Goal: Task Accomplishment & Management: Use online tool/utility

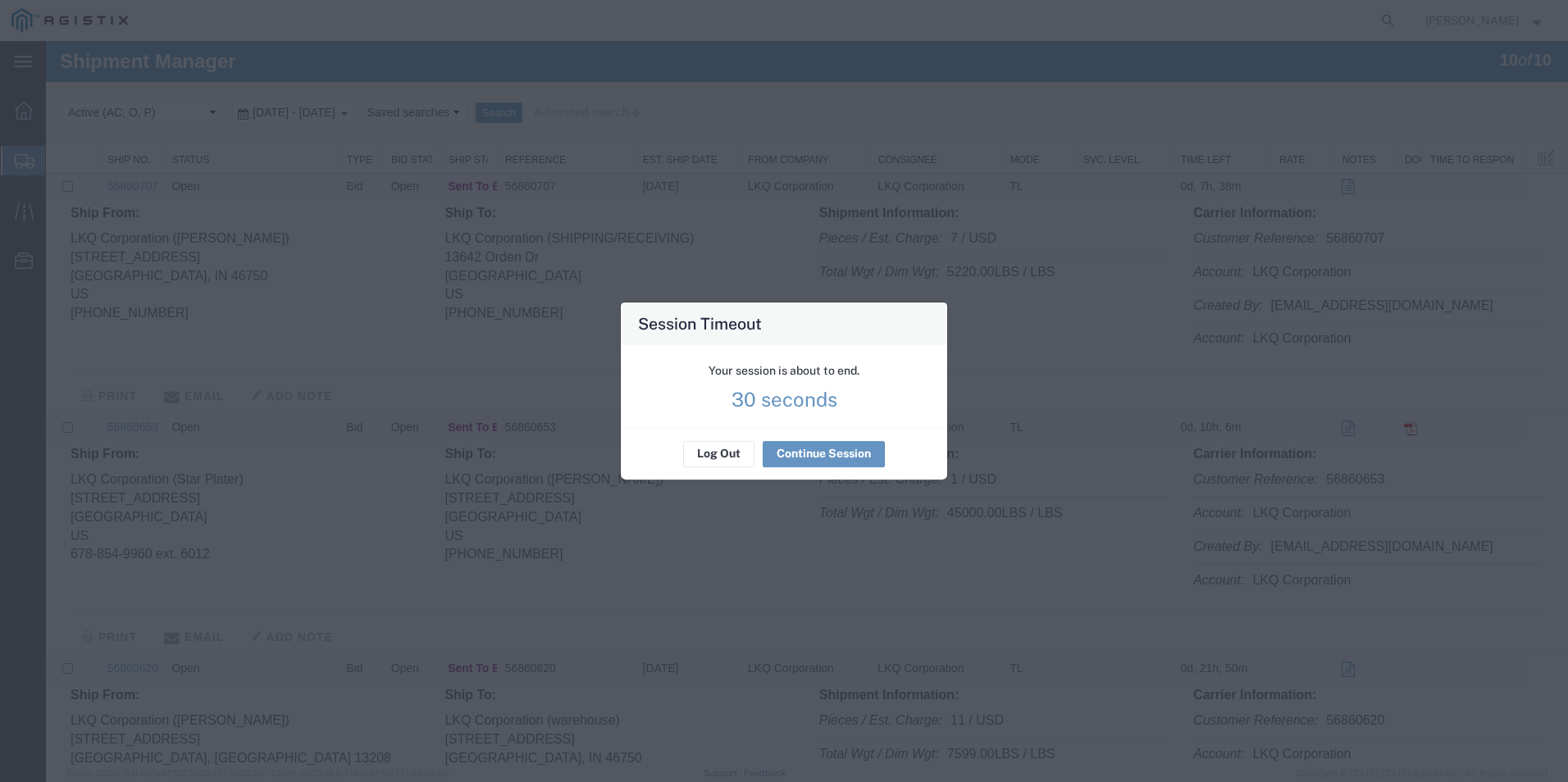
click at [823, 433] on div "Log Out Continue Session" at bounding box center [784, 454] width 326 height 52
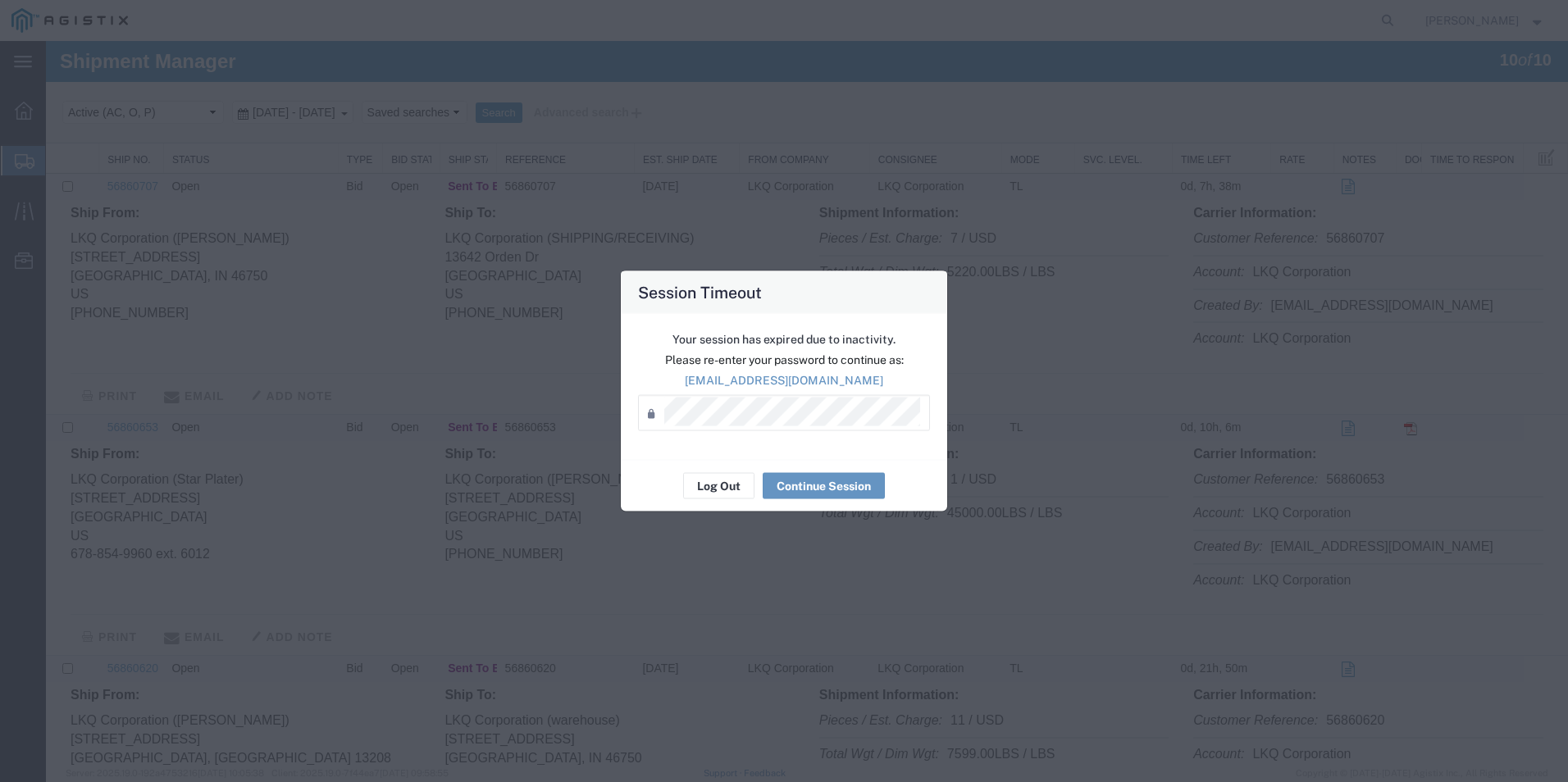
click at [823, 445] on div "Your session has expired due to inactivity. Please re-enter your password to co…" at bounding box center [784, 386] width 326 height 146
click at [822, 478] on button "Continue Session" at bounding box center [824, 486] width 122 height 26
click at [833, 489] on button "Continue Session" at bounding box center [824, 486] width 122 height 26
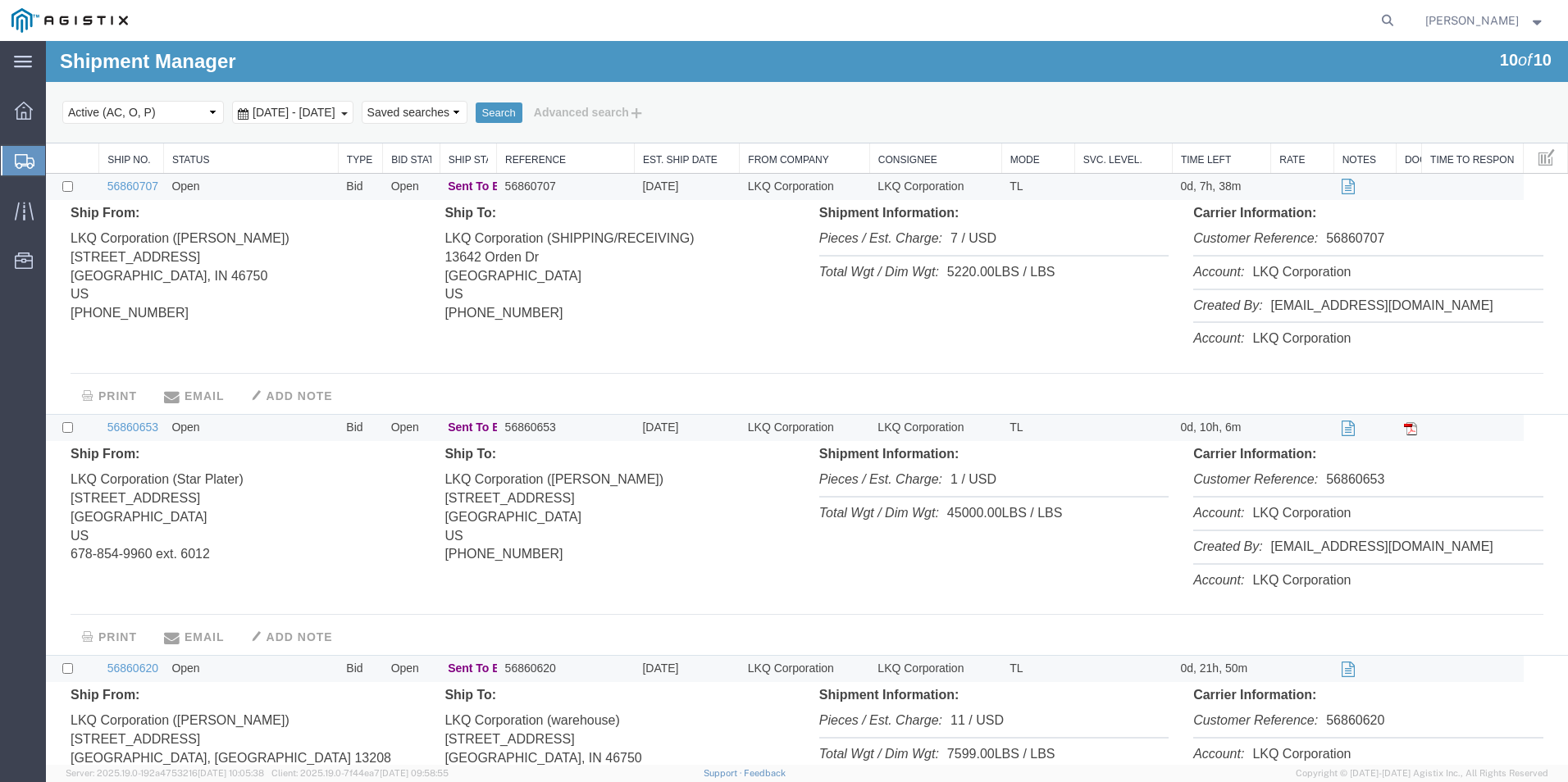
click at [26, 163] on icon at bounding box center [25, 161] width 20 height 15
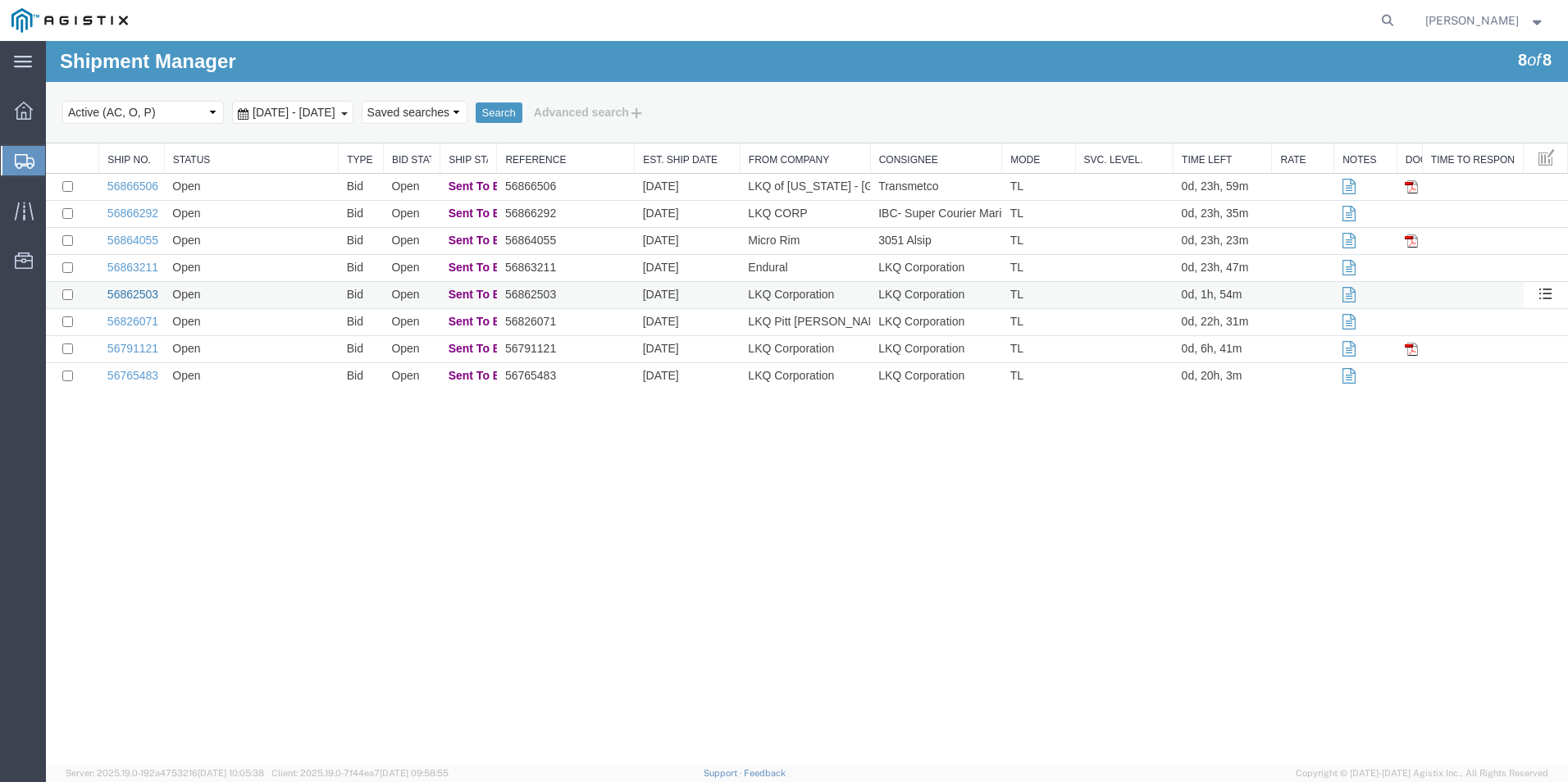
click at [151, 299] on link "56862503" at bounding box center [133, 295] width 51 height 13
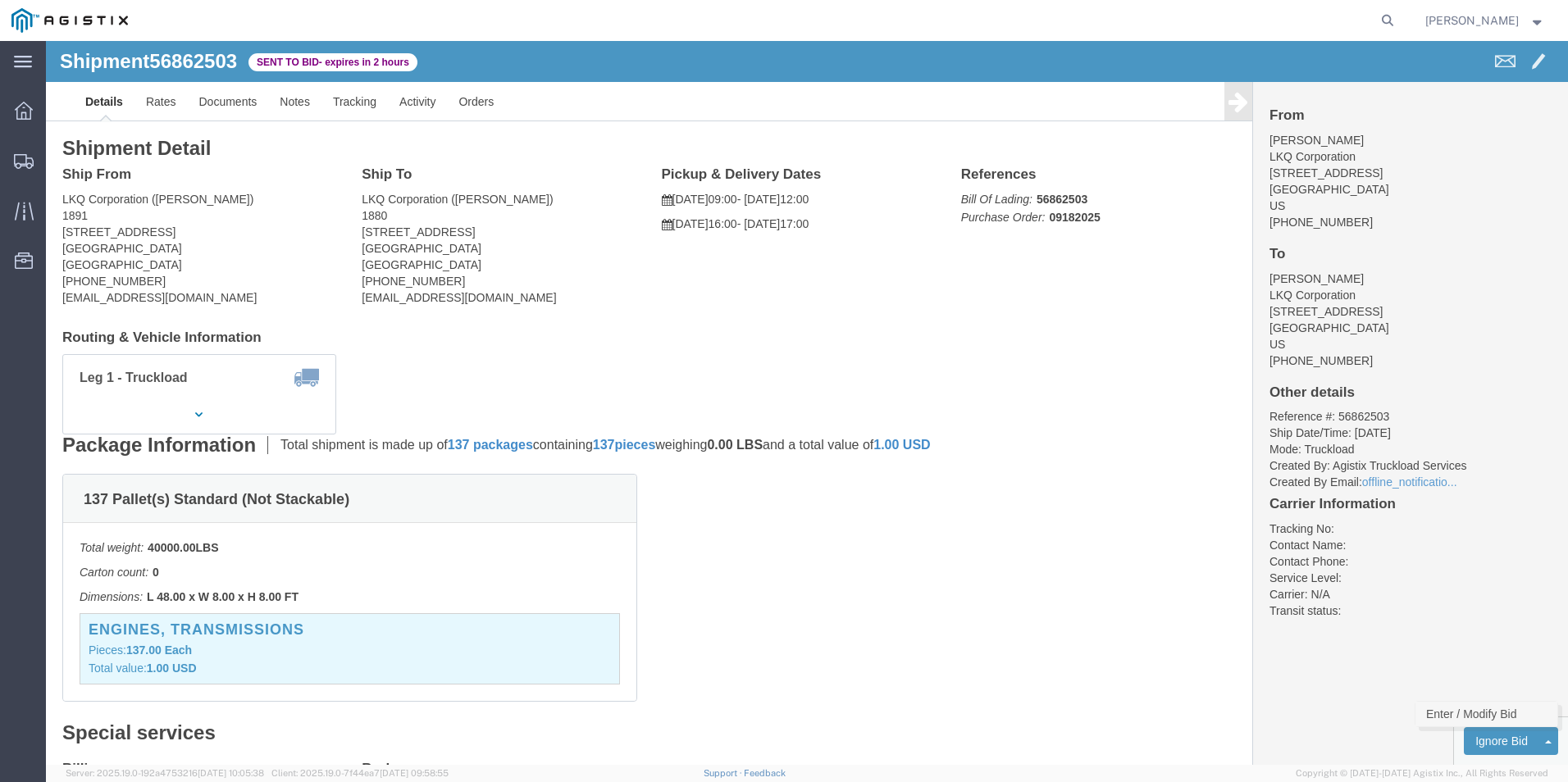
click link "Enter / Modify Bid"
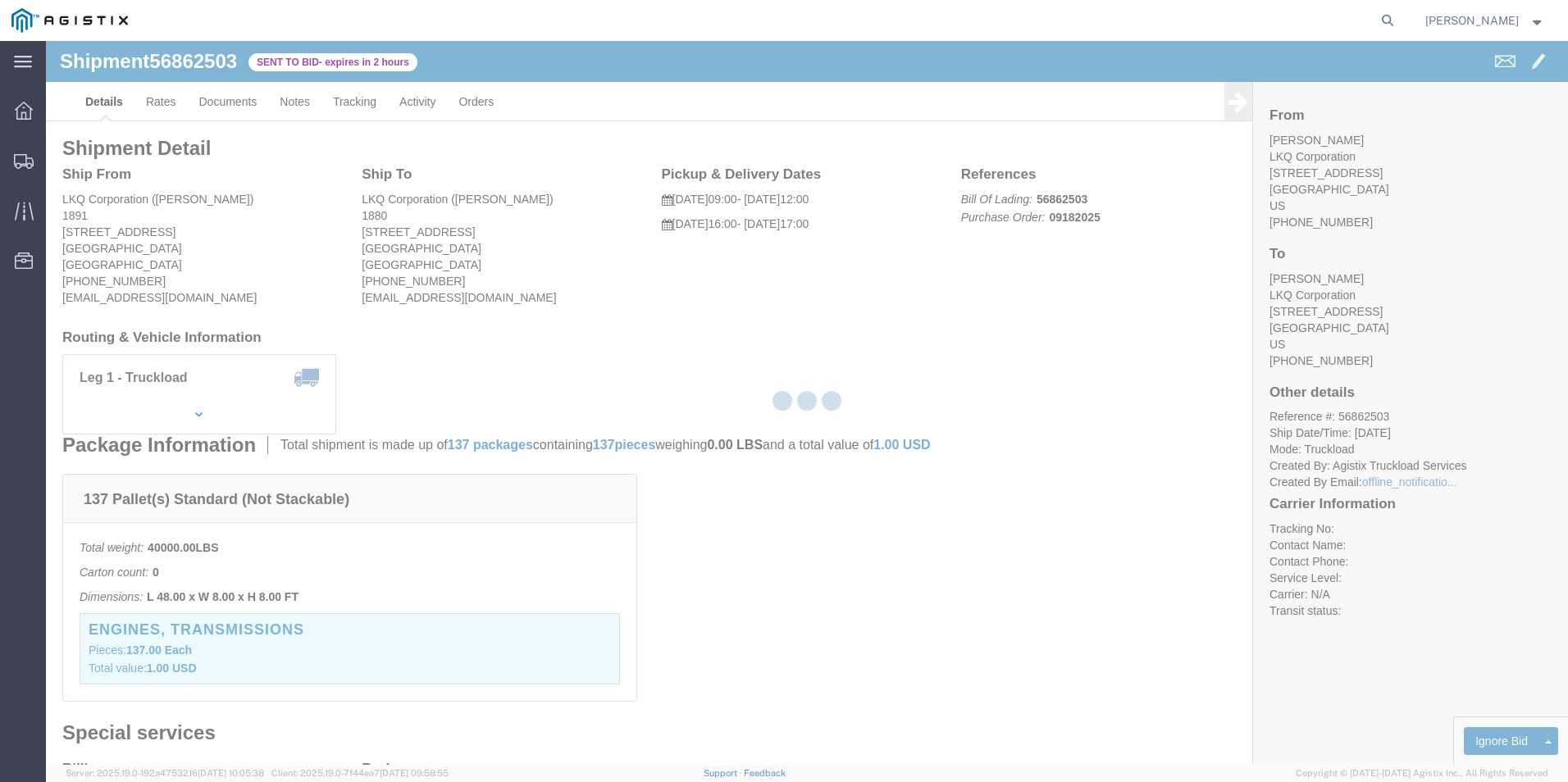
select select "18393"
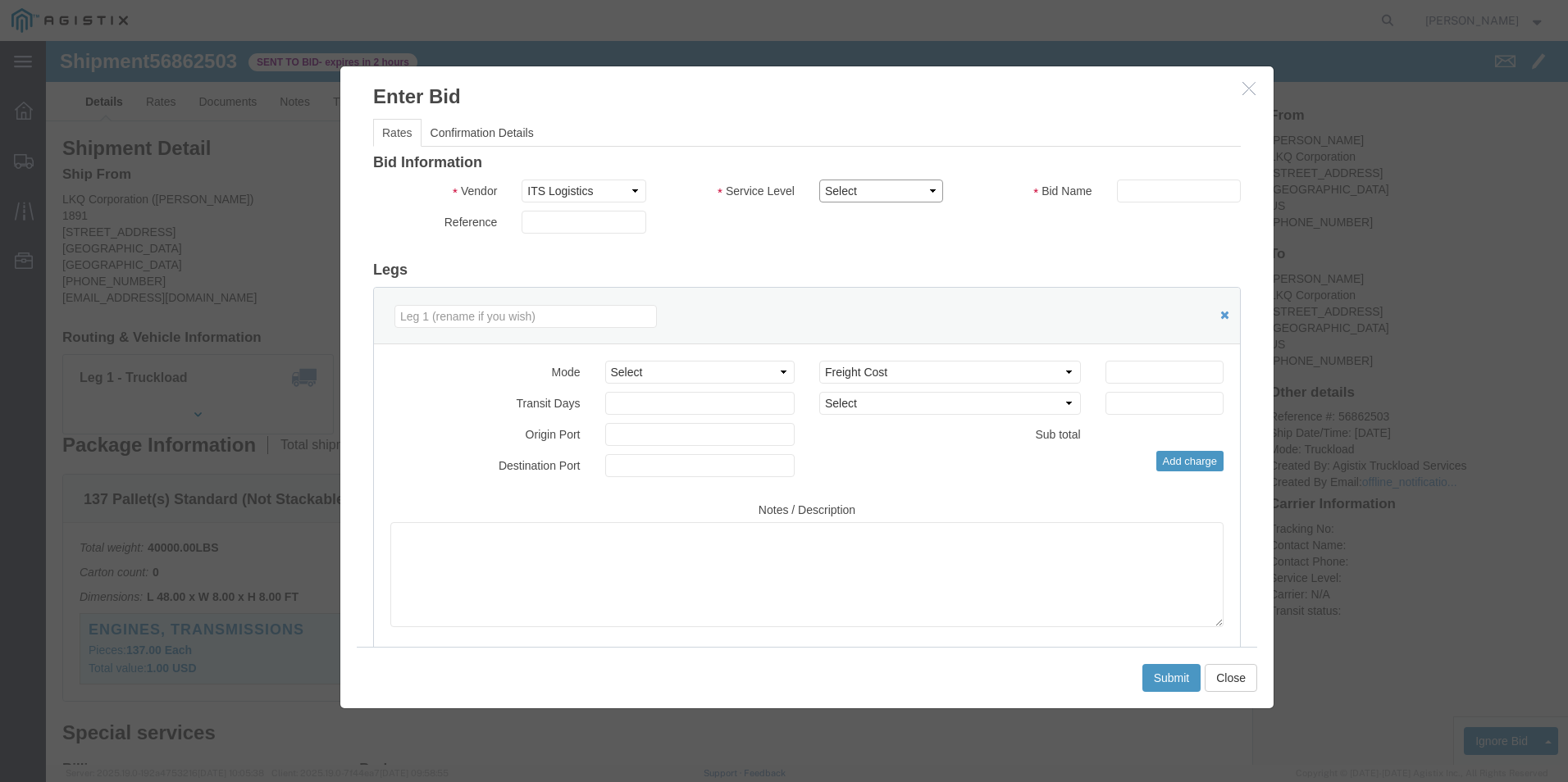
click select "Select Guaranteed Next Day Rail TL Standard 3 - 5 Day"
select select "35343"
click select "Select Guaranteed Next Day Rail TL Standard 3 - 5 Day"
click div "Bid Name"
click input "text"
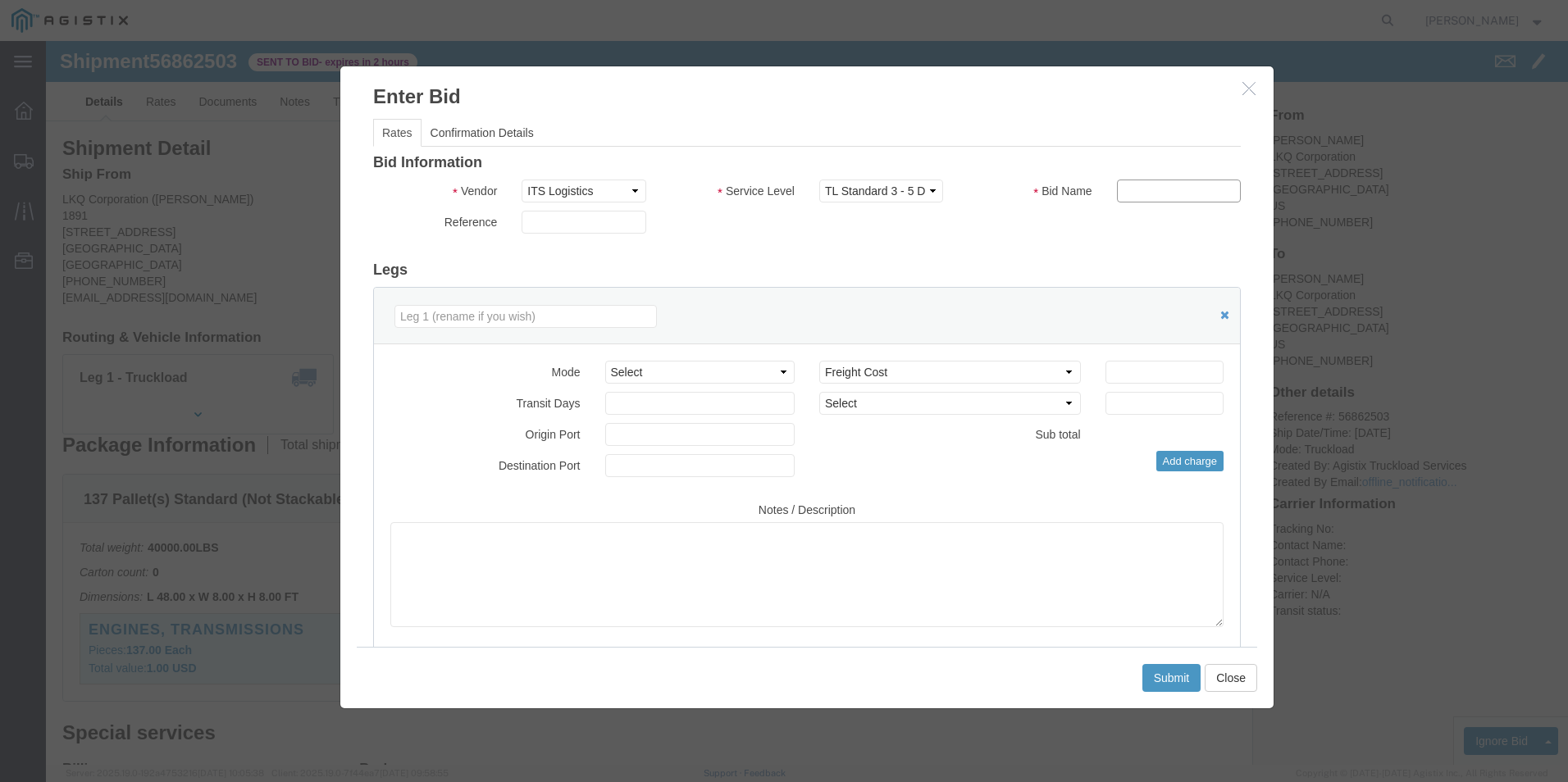
type input "ITS BID"
click select "Select Air Less than Truckload Multi-Leg Ocean Freight Rail Small Parcel Truckl…"
select select "TL"
click select "Select Air Less than Truckload Multi-Leg Ocean Freight Rail Small Parcel Truckl…"
click input "number"
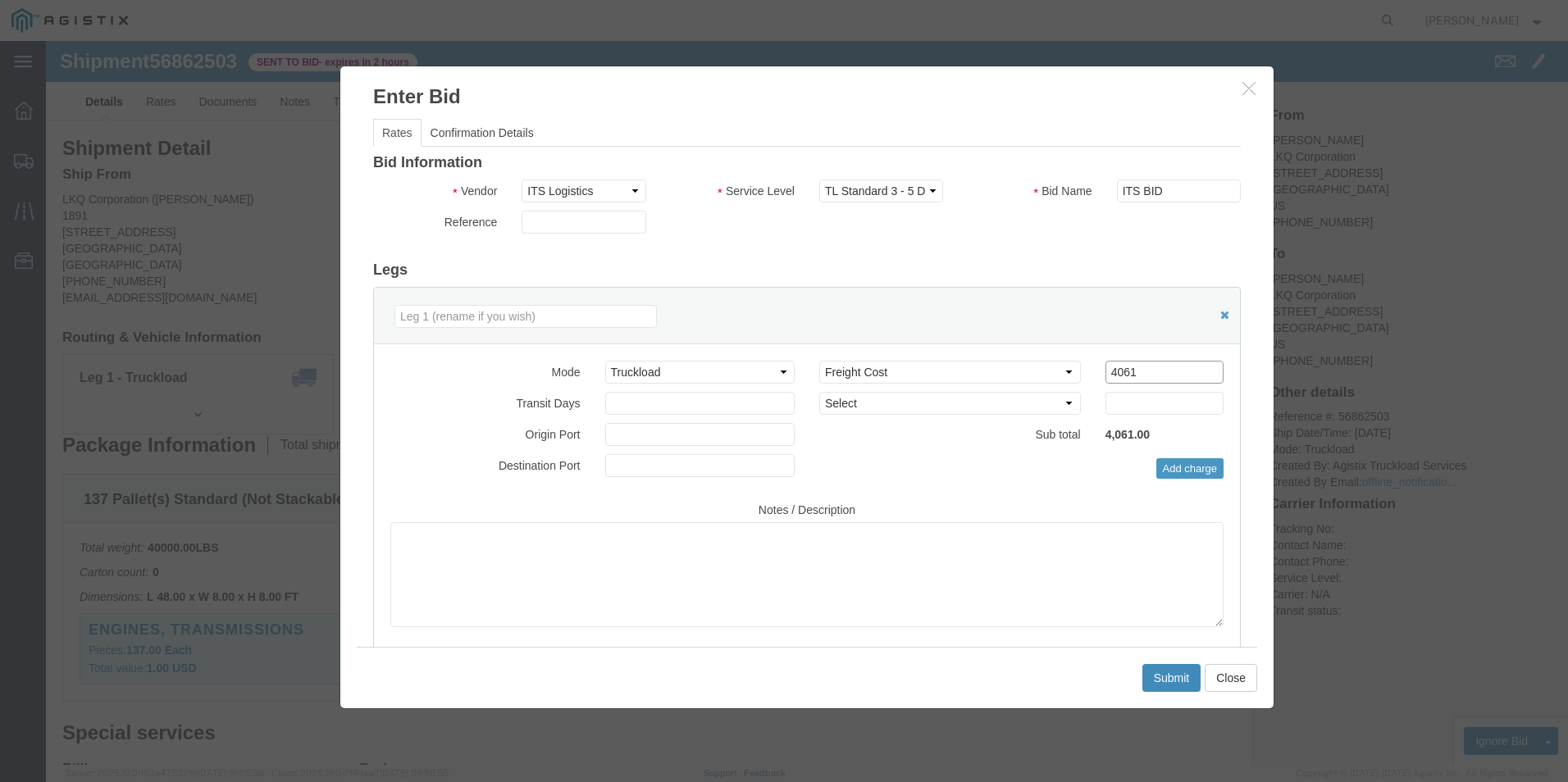
type input "4061"
click button "Submit"
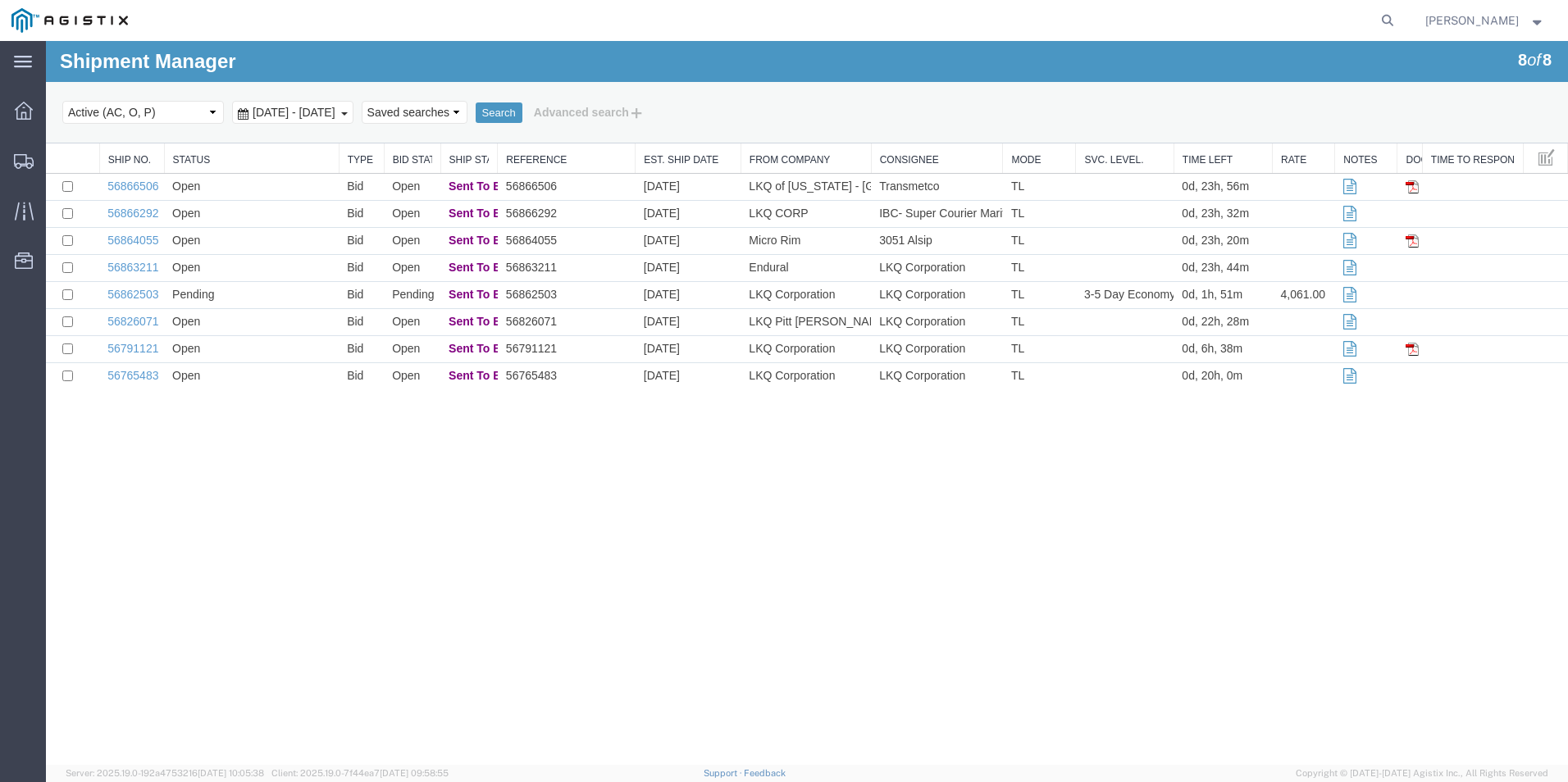
click at [636, 495] on div "Shipment Manager 8 of 8 Search Select status Active (AC, O, P) All Approved Awa…" at bounding box center [807, 403] width 1523 height 724
click at [134, 342] on link "56791121" at bounding box center [133, 348] width 51 height 13
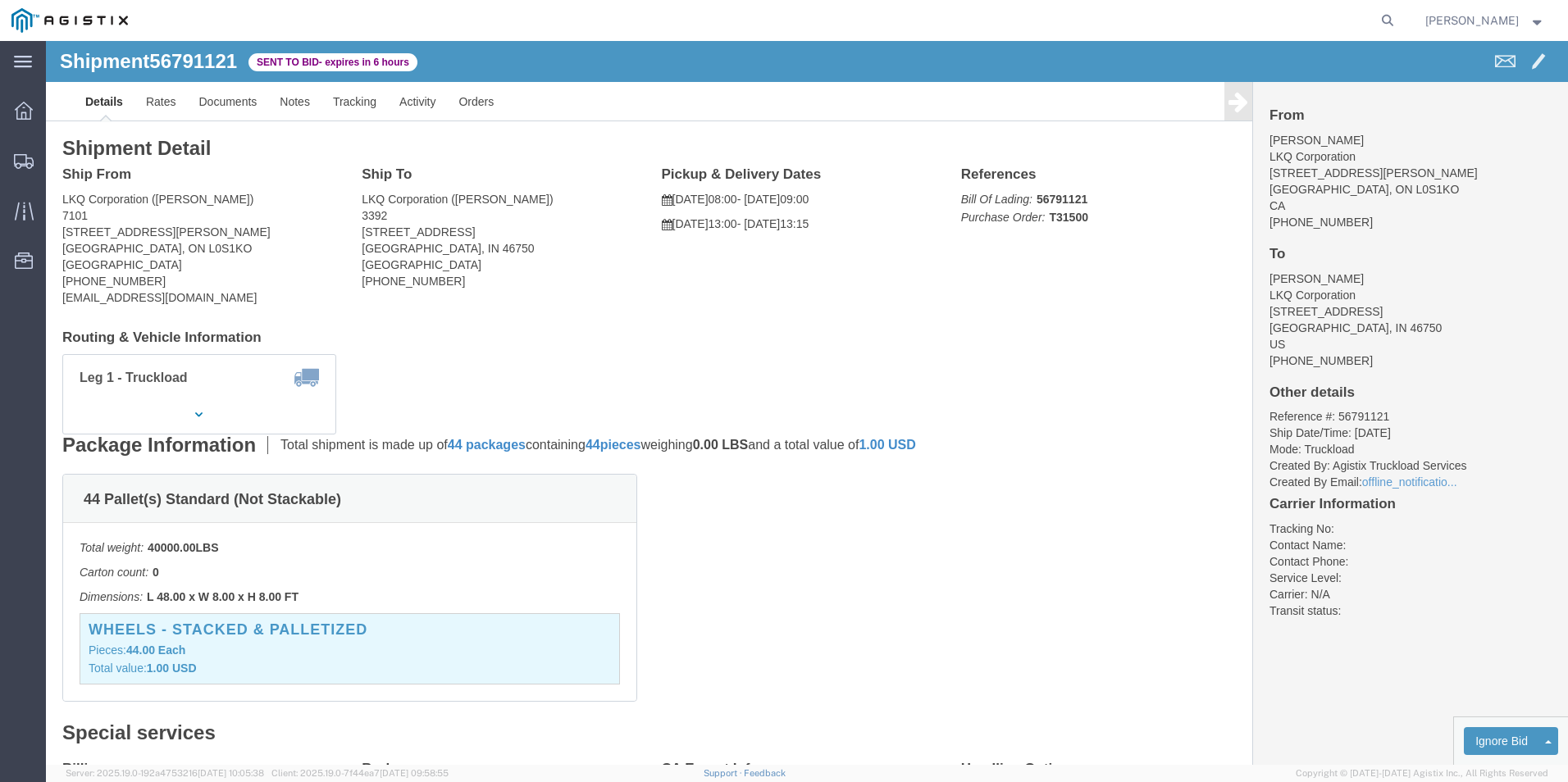
click div "Ship To LKQ Corporation ([PERSON_NAME]) [STREET_ADDRESS][PERSON_NAME] [PHONE_NU…"
click at [31, 161] on icon at bounding box center [24, 161] width 20 height 15
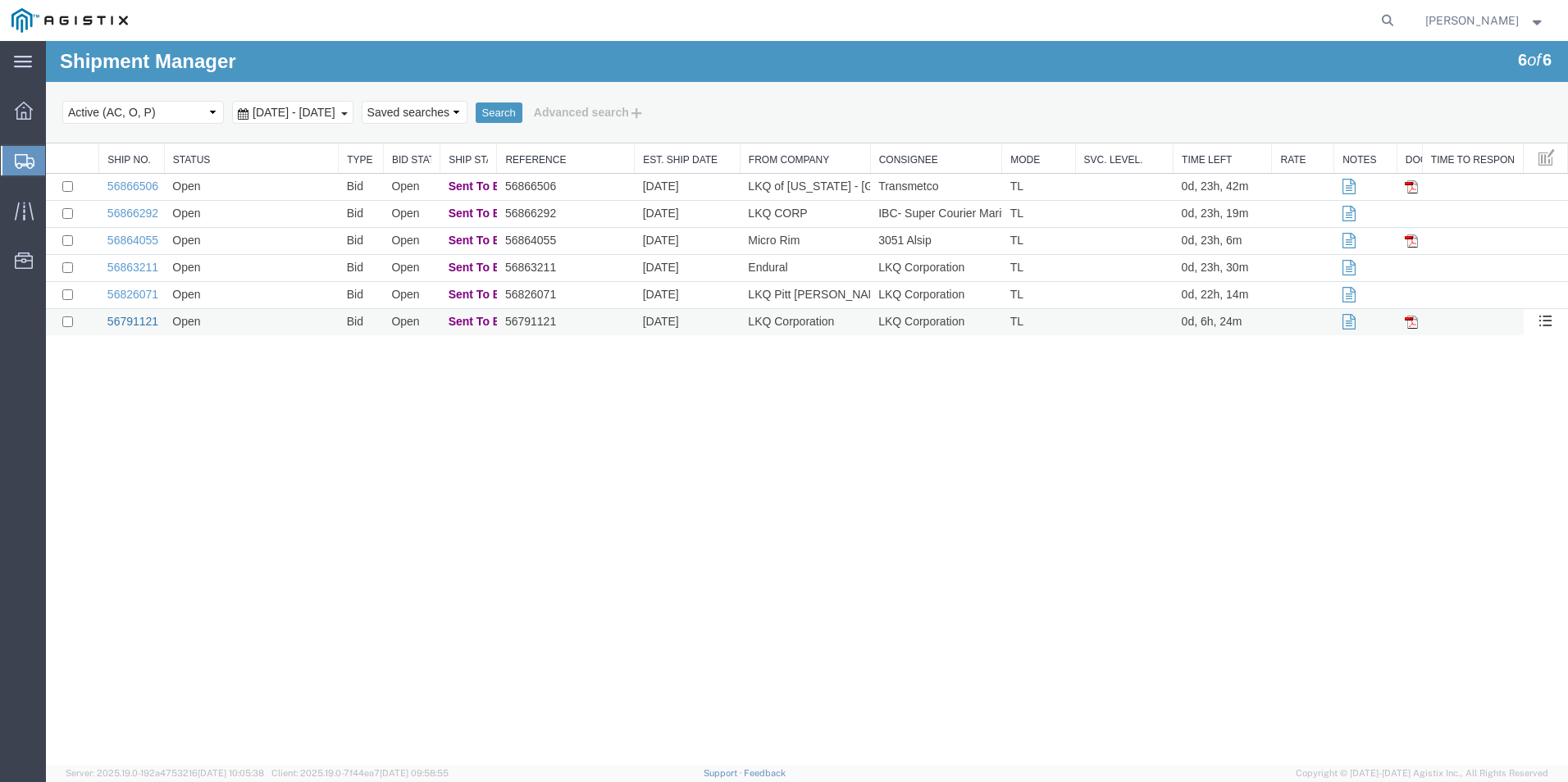
click at [132, 319] on link "56791121" at bounding box center [133, 321] width 51 height 13
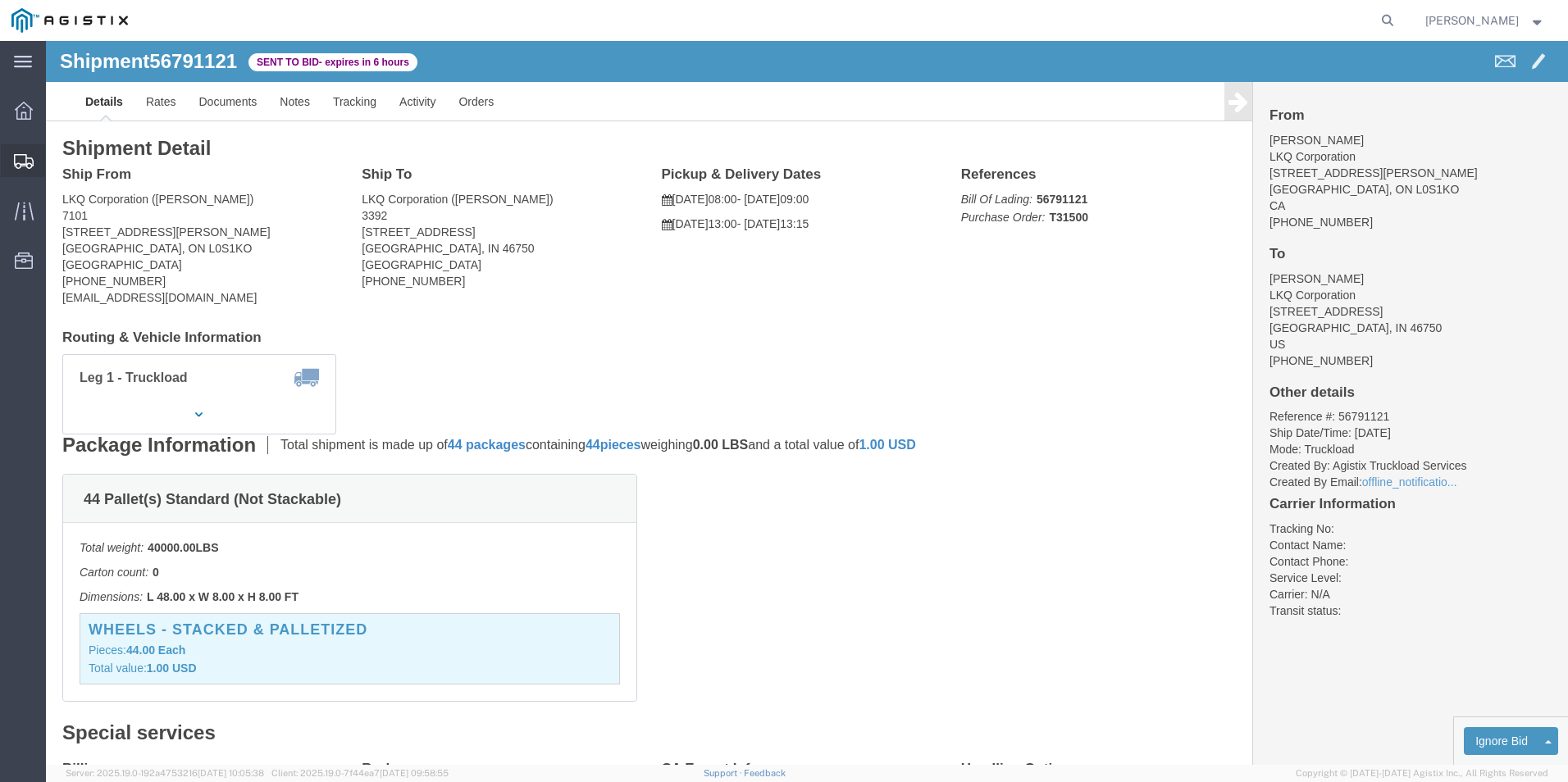
click at [39, 160] on div at bounding box center [24, 161] width 46 height 33
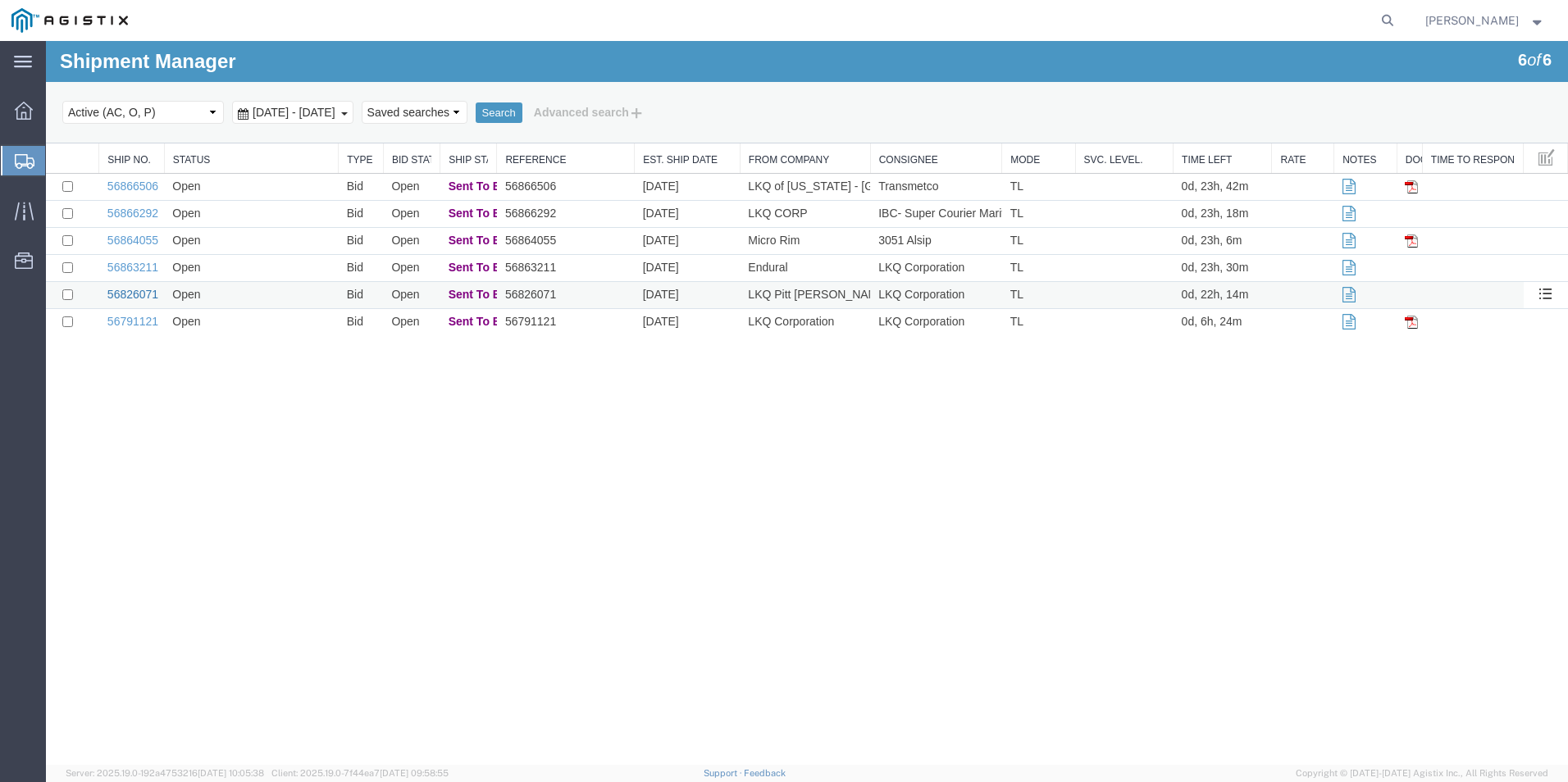
click at [132, 291] on link "56826071" at bounding box center [133, 295] width 51 height 13
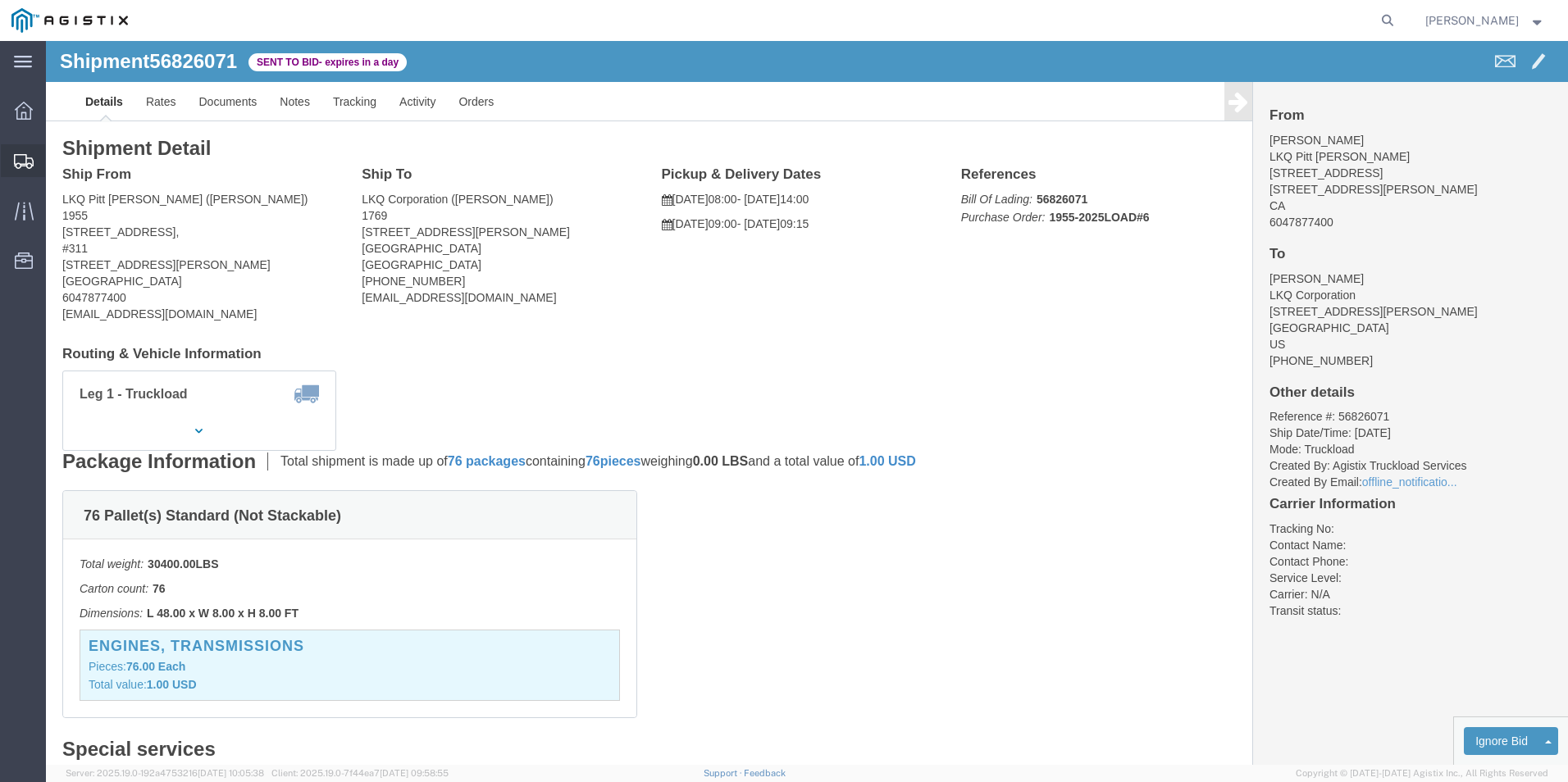
click at [21, 163] on icon at bounding box center [24, 161] width 20 height 15
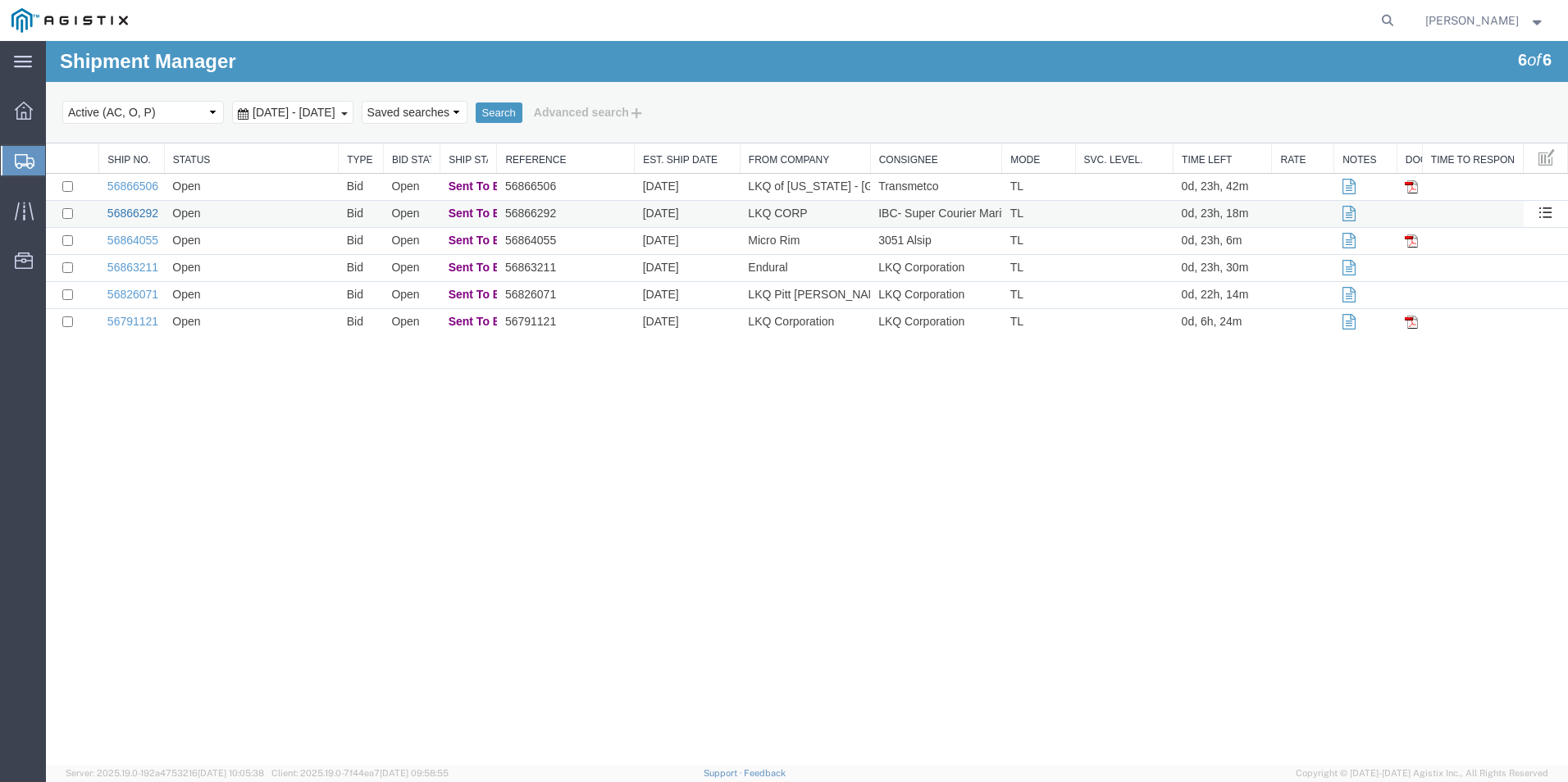
click at [127, 210] on link "56866292" at bounding box center [133, 213] width 51 height 13
